Goal: Information Seeking & Learning: Check status

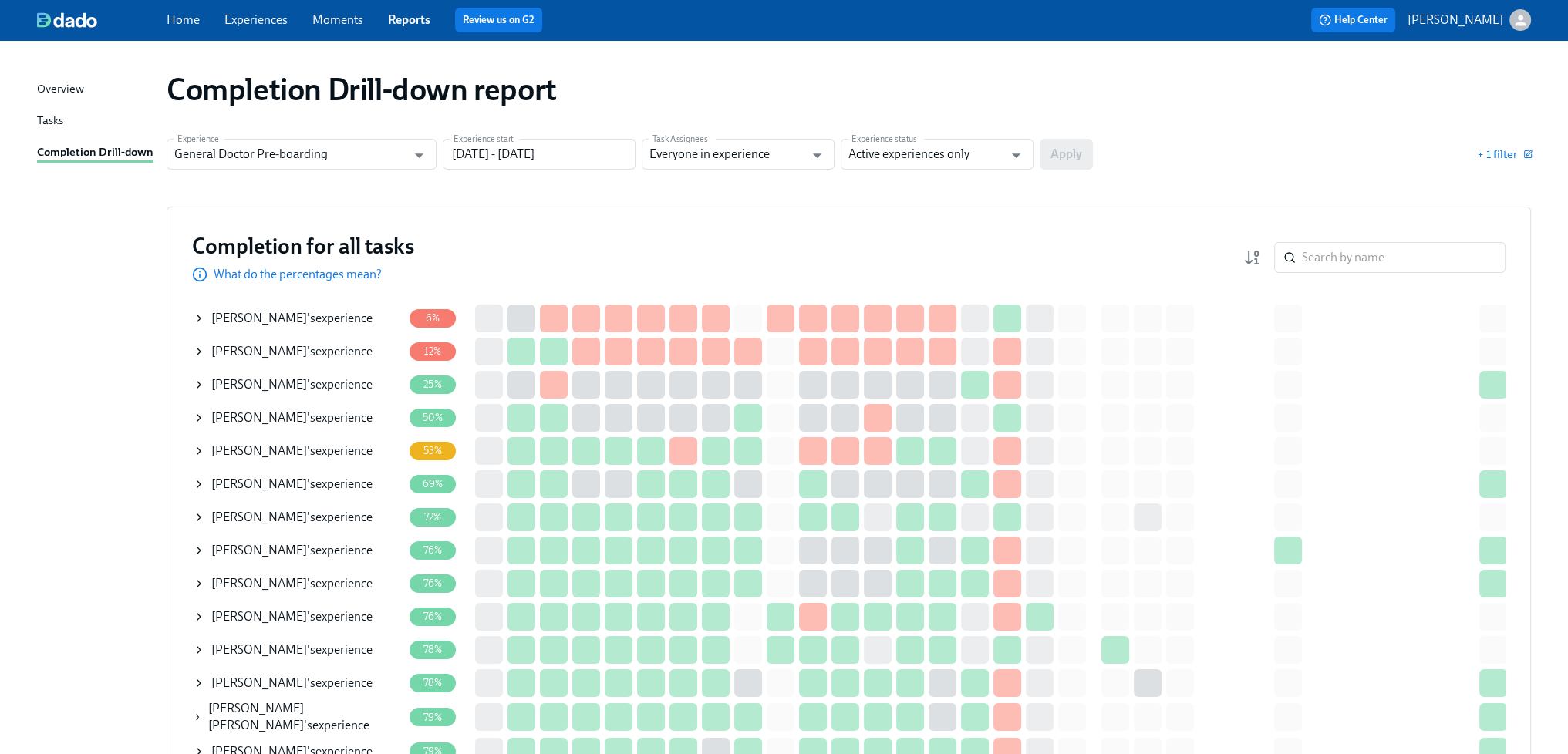
click at [344, 418] on div "[PERSON_NAME] 's experience" at bounding box center [292, 418] width 161 height 17
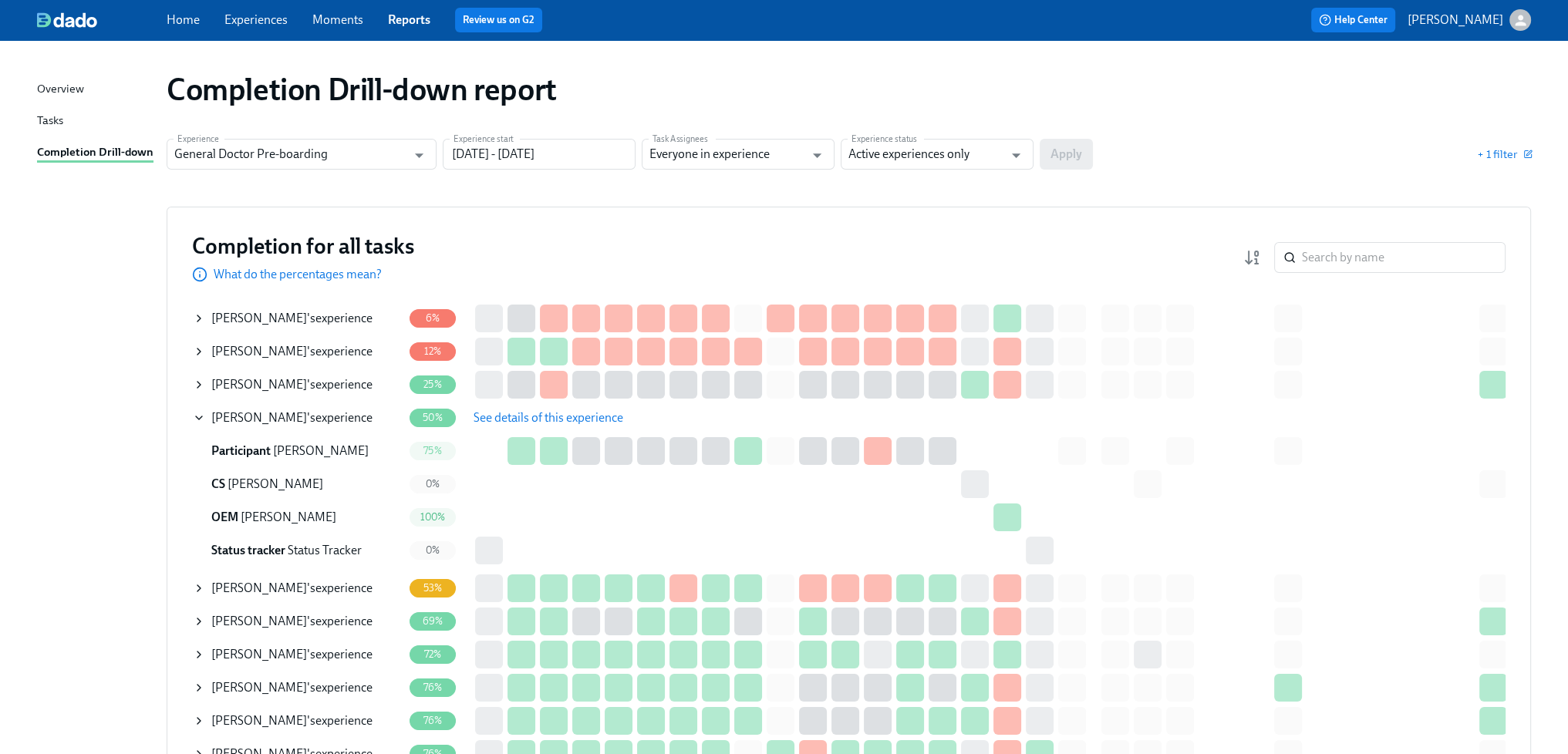
click at [508, 417] on span "See details of this experience" at bounding box center [548, 418] width 150 height 15
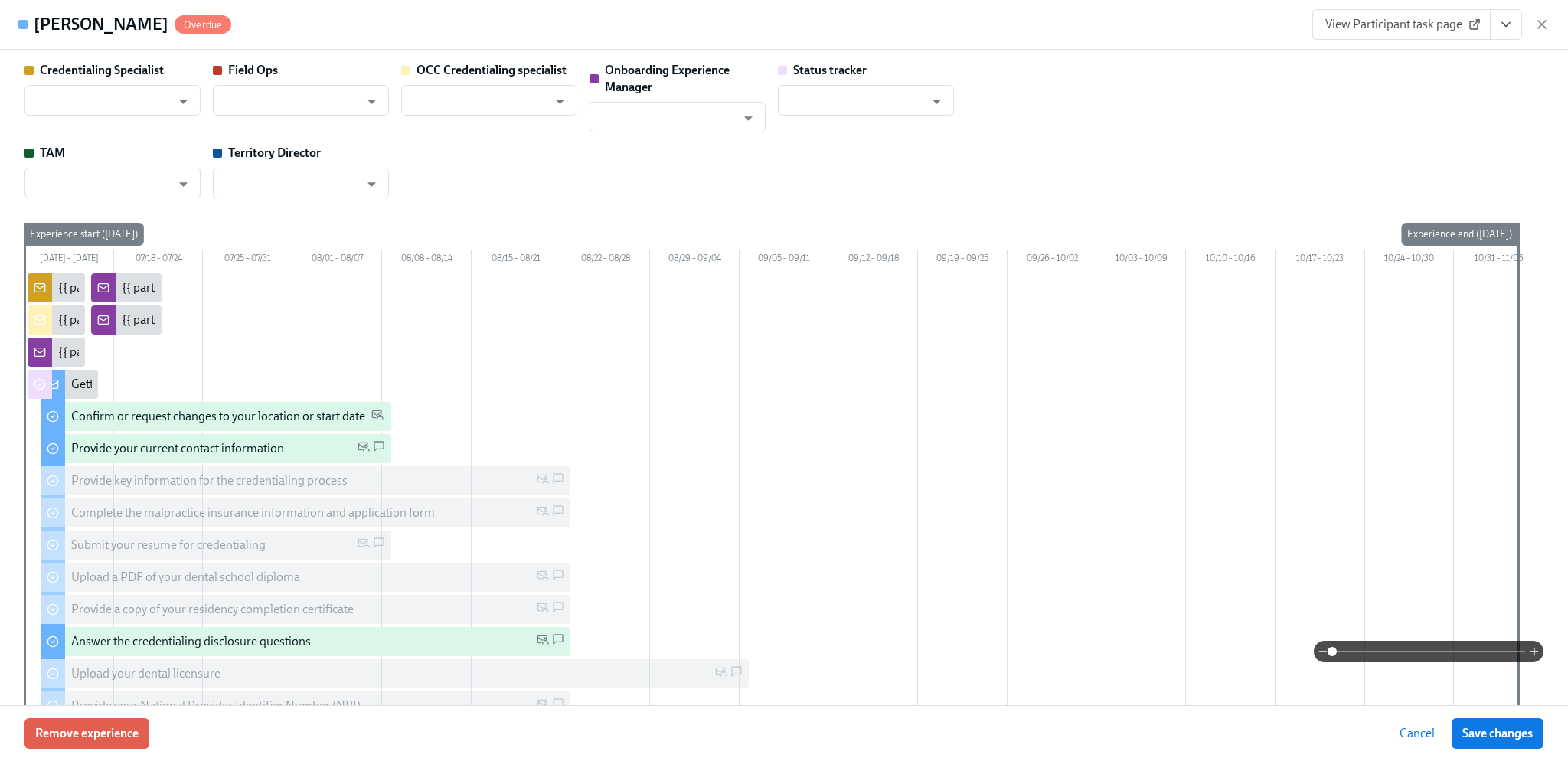
type input "[PERSON_NAME]"
type input "Status Tracker"
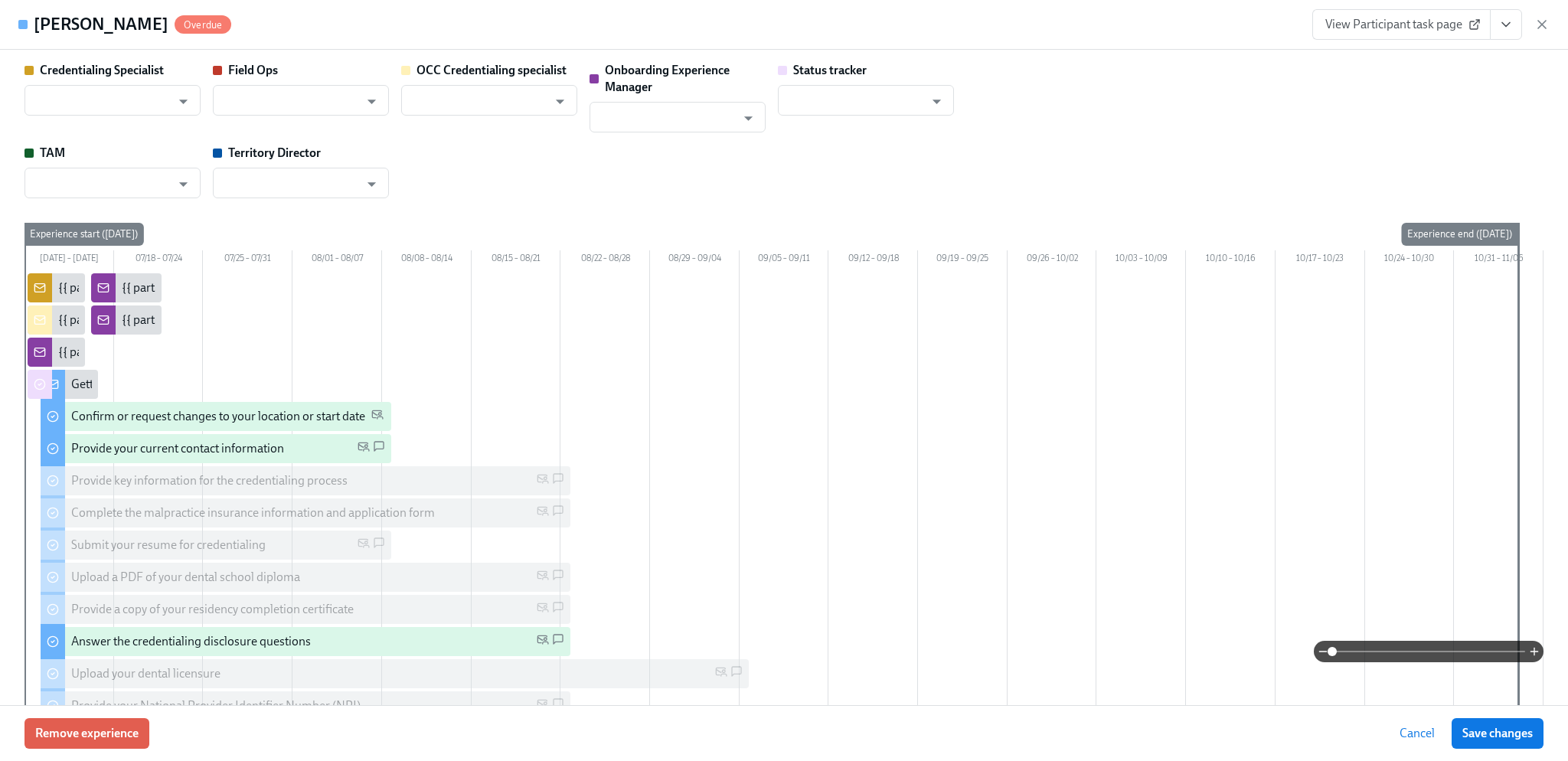
type input "[PERSON_NAME]"
type input "[PERSON_NAME][DEMOGRAPHIC_DATA]"
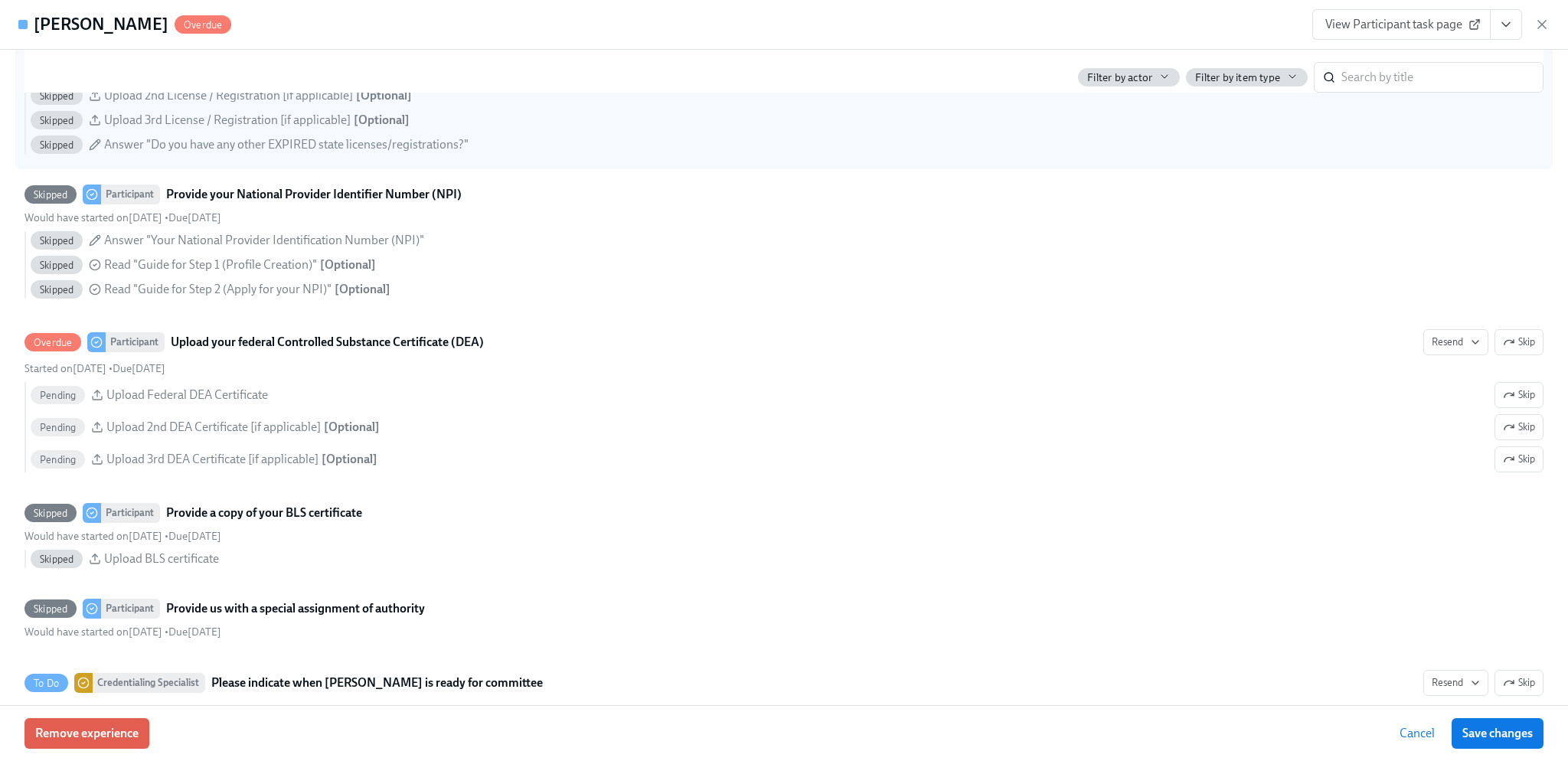
scroll to position [2756, 0]
